Goal: Information Seeking & Learning: Learn about a topic

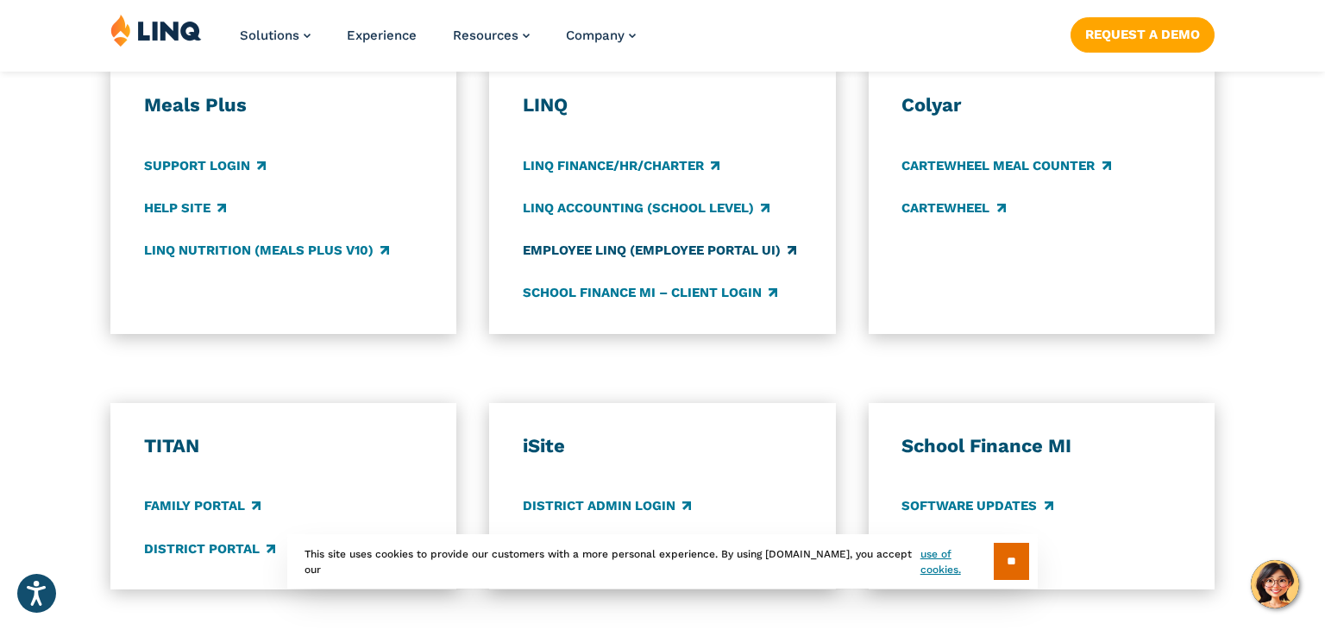
scroll to position [979, 0]
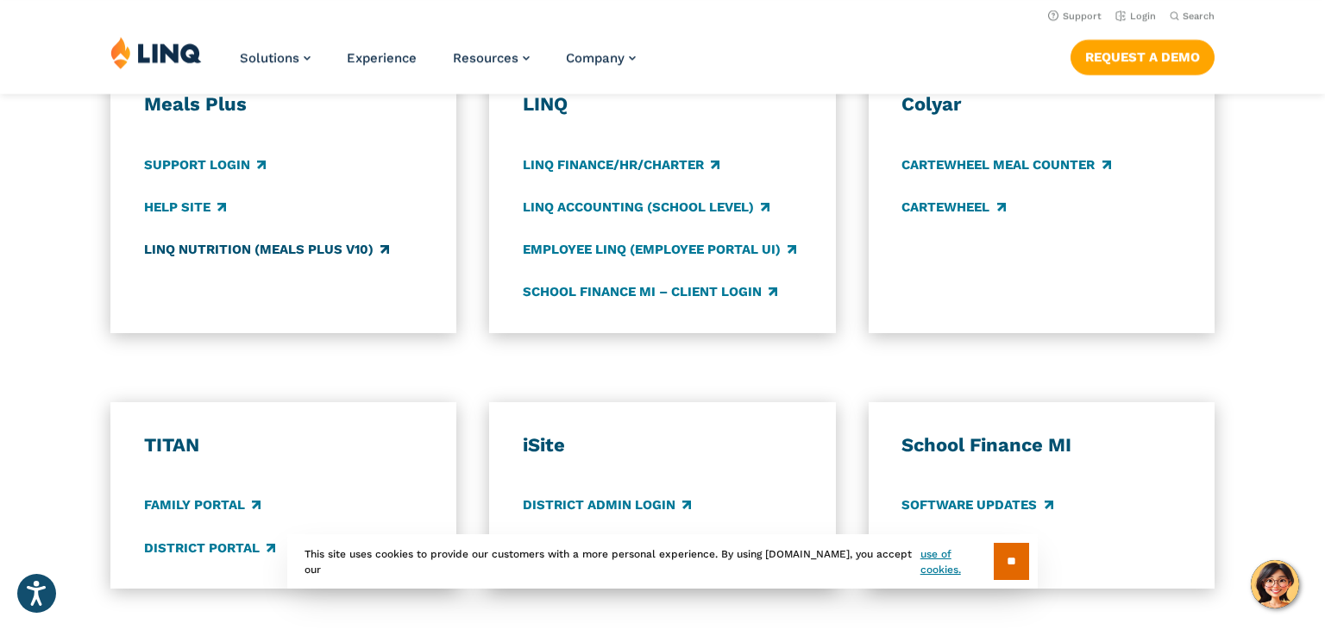
click at [233, 250] on link "LINQ Nutrition (Meals Plus v10)" at bounding box center [266, 249] width 245 height 19
click at [614, 254] on link "Employee LINQ (Employee Portal UI)" at bounding box center [659, 249] width 273 height 19
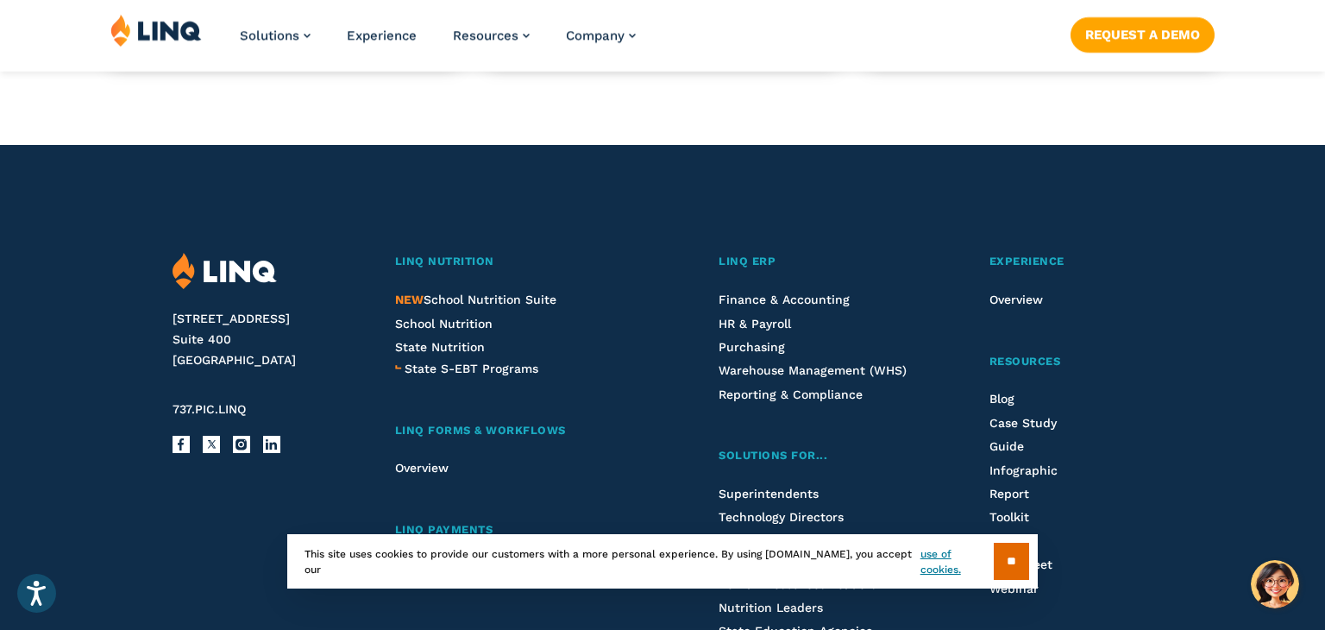
scroll to position [1720, 0]
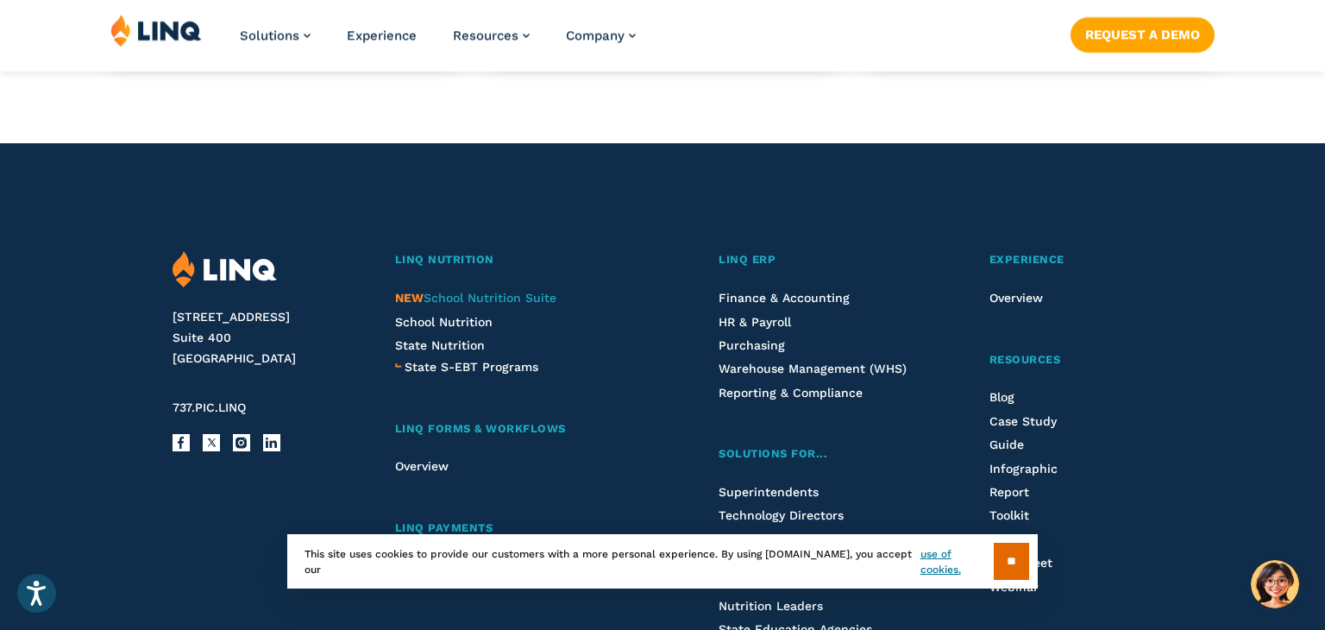
click at [511, 297] on span "NEW School Nutrition Suite" at bounding box center [475, 298] width 161 height 14
